Goal: Information Seeking & Learning: Learn about a topic

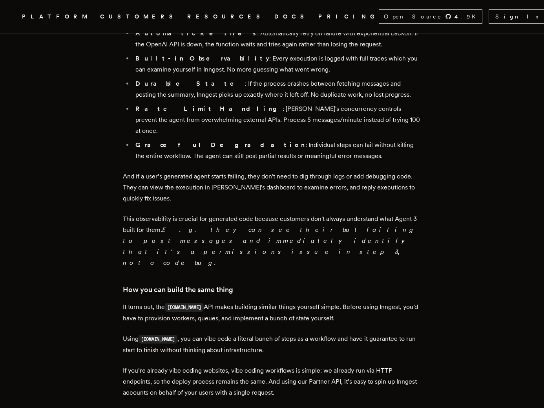
scroll to position [1101, 0]
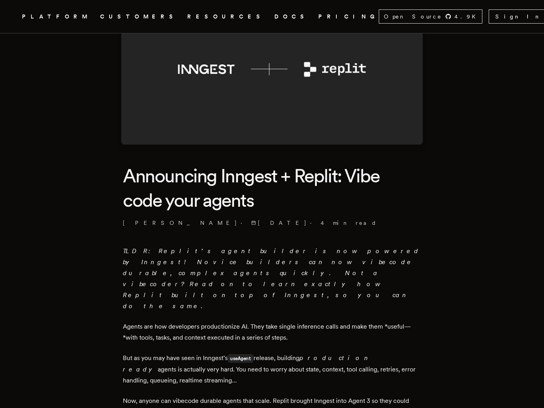
scroll to position [85, 0]
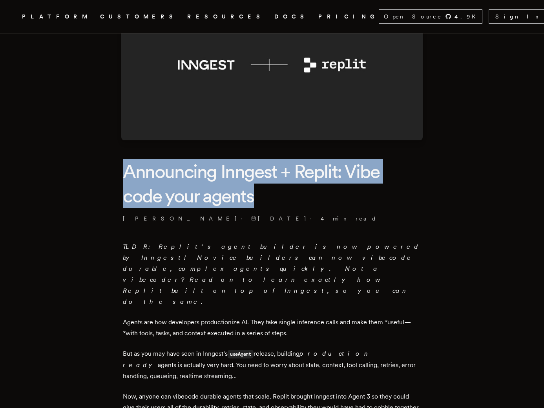
drag, startPoint x: 197, startPoint y: 171, endPoint x: 271, endPoint y: 207, distance: 82.4
click at [271, 206] on h1 "Announcing Inngest + Replit: Vibe code your agents" at bounding box center [272, 183] width 298 height 49
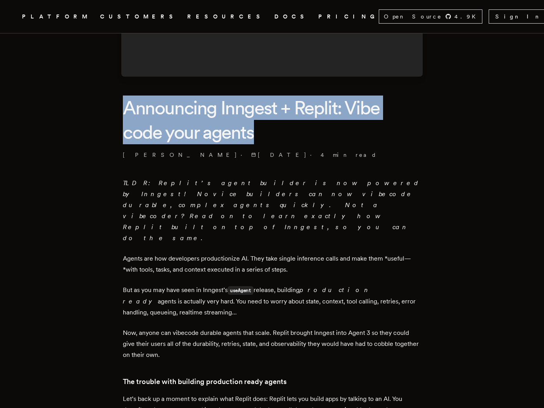
scroll to position [155, 0]
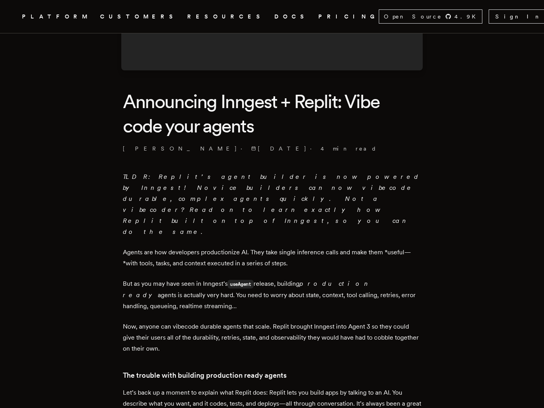
click at [260, 203] on p "TLDR: Replit’s agent builder is now powered by Inngest! Novice builders can now…" at bounding box center [272, 204] width 298 height 66
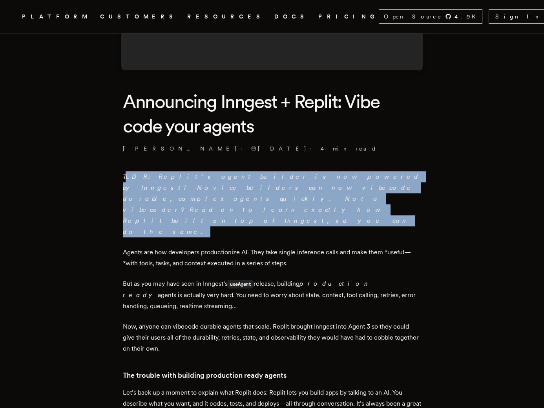
drag, startPoint x: 130, startPoint y: 172, endPoint x: 210, endPoint y: 198, distance: 84.1
click at [210, 198] on p "TLDR: Replit’s agent builder is now powered by Inngest! Novice builders can now…" at bounding box center [272, 204] width 298 height 66
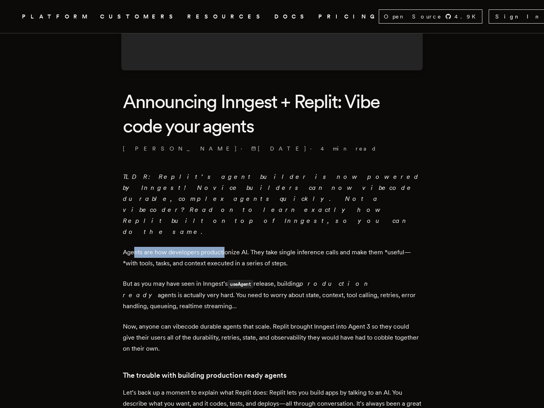
drag, startPoint x: 138, startPoint y: 221, endPoint x: 227, endPoint y: 218, distance: 88.8
click at [227, 247] on p "Agents are how developers productionize AI. They take single inference calls an…" at bounding box center [272, 258] width 298 height 22
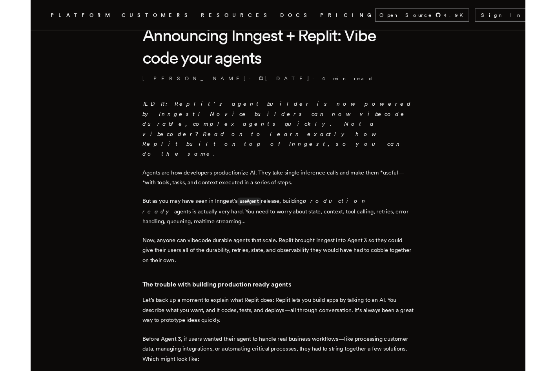
scroll to position [217, 0]
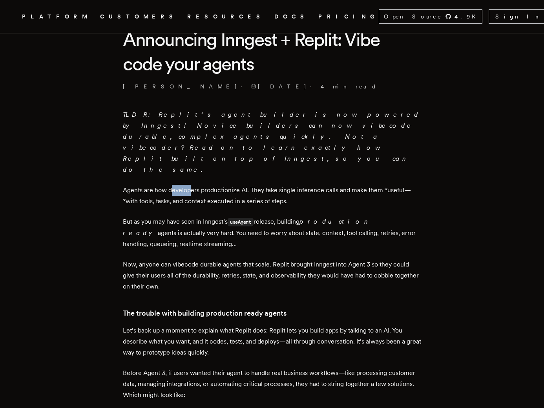
drag, startPoint x: 173, startPoint y: 155, endPoint x: 193, endPoint y: 157, distance: 20.1
click at [193, 185] on p "Agents are how developers productionize AI. They take single inference calls an…" at bounding box center [272, 196] width 298 height 22
click at [191, 185] on p "Agents are how developers productionize AI. They take single inference calls an…" at bounding box center [272, 196] width 298 height 22
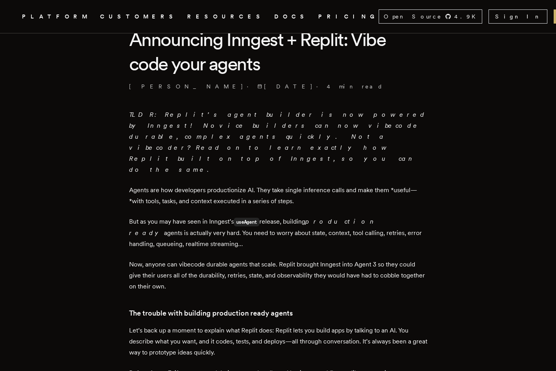
click at [238, 185] on p "Agents are how developers productionize AI. They take single inference calls an…" at bounding box center [278, 196] width 298 height 22
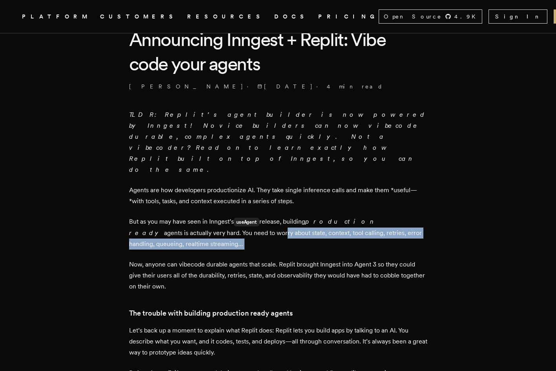
drag, startPoint x: 191, startPoint y: 199, endPoint x: 211, endPoint y: 221, distance: 29.5
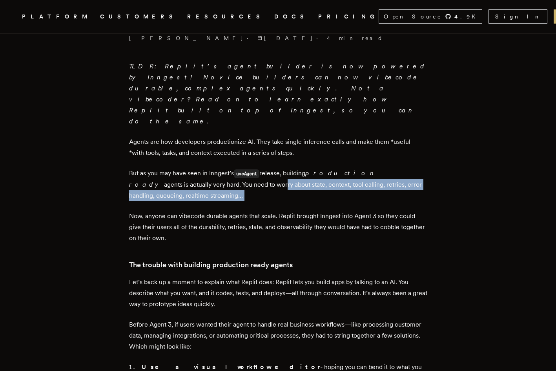
scroll to position [267, 0]
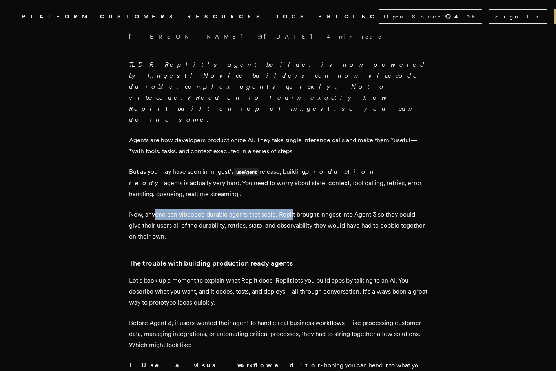
drag, startPoint x: 157, startPoint y: 183, endPoint x: 296, endPoint y: 185, distance: 138.6
click at [296, 209] on p "Now, anyone can vibecode durable agents that scale. Replit brought Inngest into…" at bounding box center [278, 225] width 298 height 33
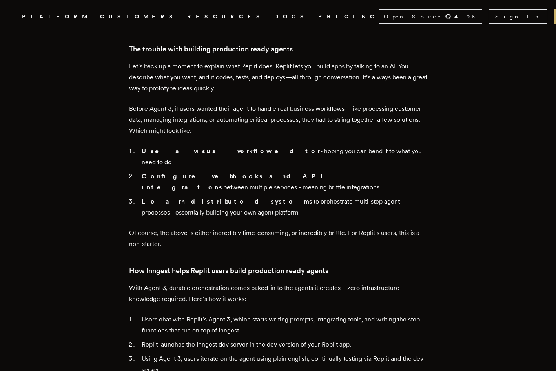
scroll to position [373, 0]
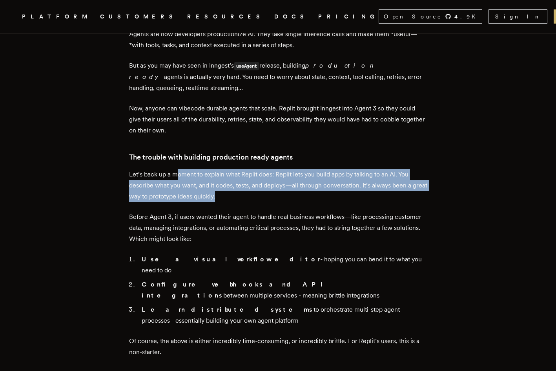
drag, startPoint x: 229, startPoint y: 142, endPoint x: 252, endPoint y: 163, distance: 32.0
click at [252, 169] on p "Let’s back up a moment to explain what Replit does: Replit lets you build apps …" at bounding box center [278, 185] width 298 height 33
click at [253, 169] on p "Let’s back up a moment to explain what Replit does: Replit lets you build apps …" at bounding box center [278, 185] width 298 height 33
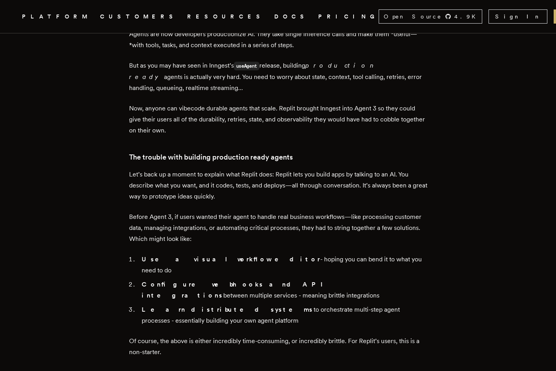
scroll to position [373, 0]
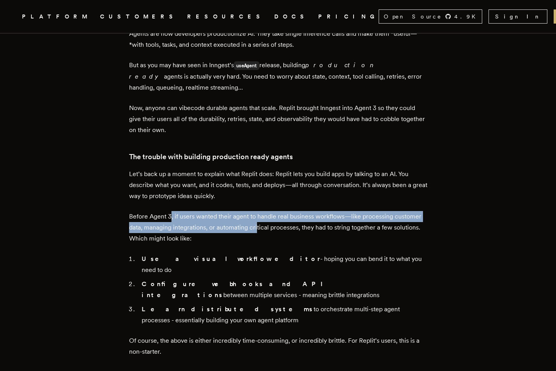
drag, startPoint x: 174, startPoint y: 183, endPoint x: 260, endPoint y: 199, distance: 87.3
click at [261, 211] on p "Before Agent 3, if users wanted their agent to handle real business workflows—l…" at bounding box center [278, 227] width 298 height 33
click at [259, 211] on p "Before Agent 3, if users wanted their agent to handle real business workflows—l…" at bounding box center [278, 227] width 298 height 33
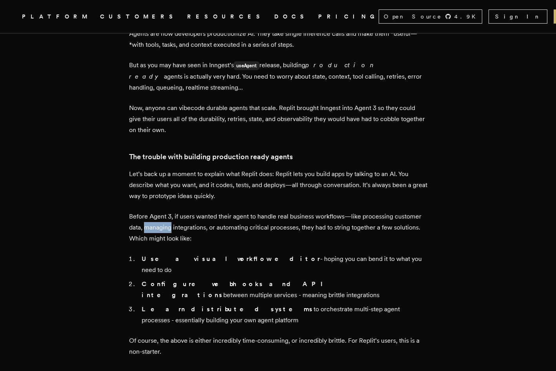
drag, startPoint x: 153, startPoint y: 194, endPoint x: 193, endPoint y: 183, distance: 41.4
click at [193, 211] on p "Before Agent 3, if users wanted their agent to handle real business workflows—l…" at bounding box center [278, 227] width 298 height 33
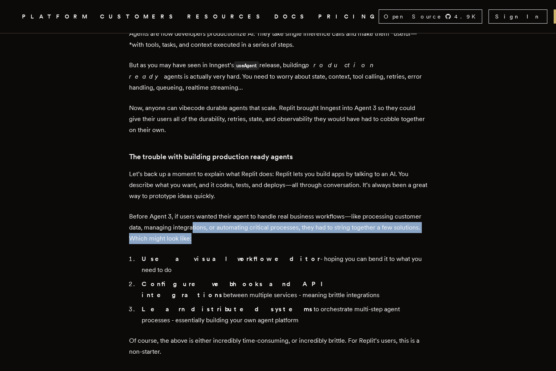
drag, startPoint x: 196, startPoint y: 190, endPoint x: 242, endPoint y: 205, distance: 48.9
click at [242, 211] on p "Before Agent 3, if users wanted their agent to handle real business workflows—l…" at bounding box center [278, 227] width 298 height 33
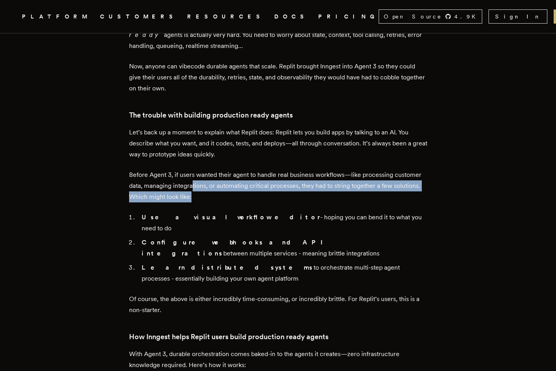
scroll to position [413, 0]
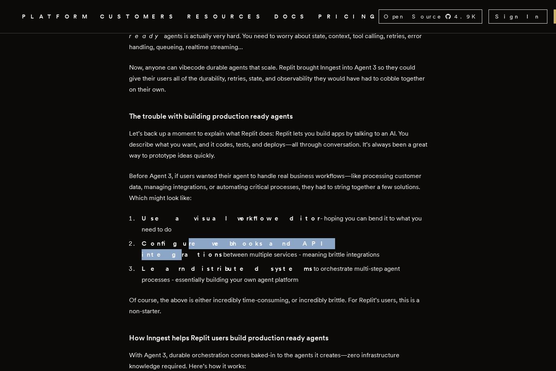
drag, startPoint x: 168, startPoint y: 201, endPoint x: 243, endPoint y: 201, distance: 75.8
click at [243, 240] on strong "Configure webhooks and API integrations" at bounding box center [236, 249] width 188 height 18
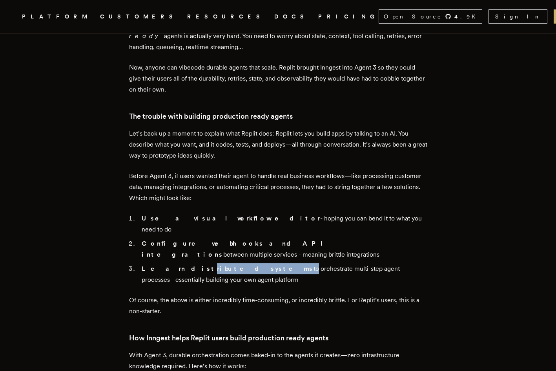
drag, startPoint x: 173, startPoint y: 214, endPoint x: 223, endPoint y: 214, distance: 49.9
click at [223, 263] on li "Learn distributed systems to orchestrate multi-step agent processes - essential…" at bounding box center [283, 274] width 288 height 22
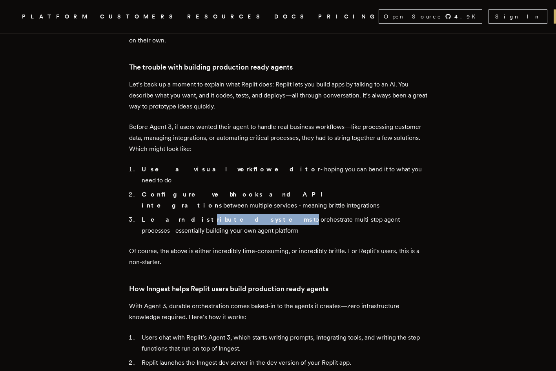
scroll to position [463, 0]
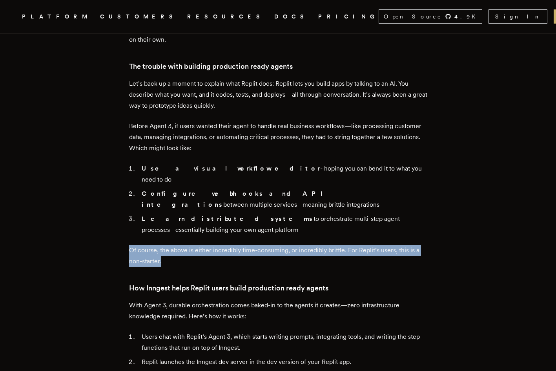
drag, startPoint x: 149, startPoint y: 193, endPoint x: 255, endPoint y: 207, distance: 106.9
click at [255, 245] on p "Of course, the above is either incredibly time-consuming, or incredibly brittle…" at bounding box center [278, 256] width 298 height 22
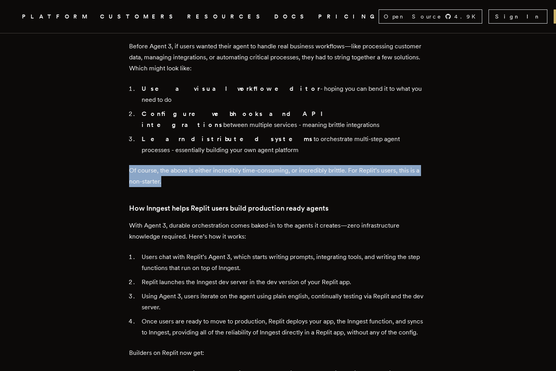
scroll to position [543, 0]
